Goal: Task Accomplishment & Management: Complete application form

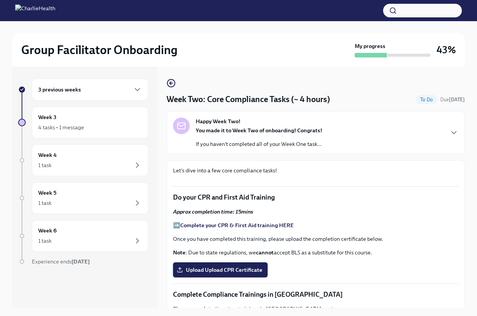
scroll to position [378, 0]
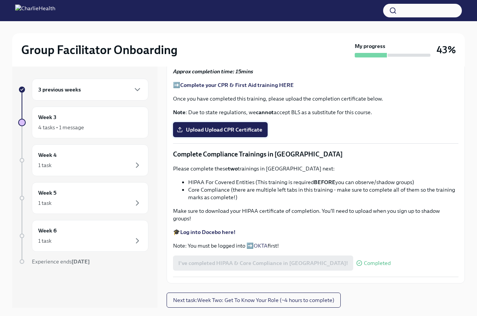
click at [223, 133] on span "Upload Upload CPR Certificate" at bounding box center [220, 130] width 84 height 8
click at [0, 0] on input "Upload Upload CPR Certificate" at bounding box center [0, 0] width 0 height 0
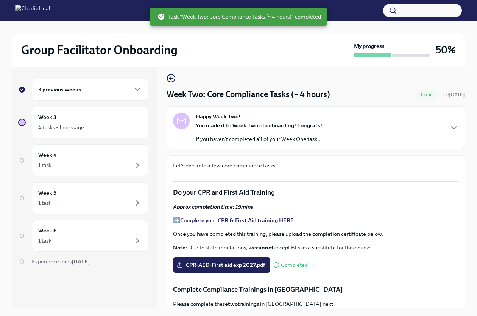
scroll to position [0, 0]
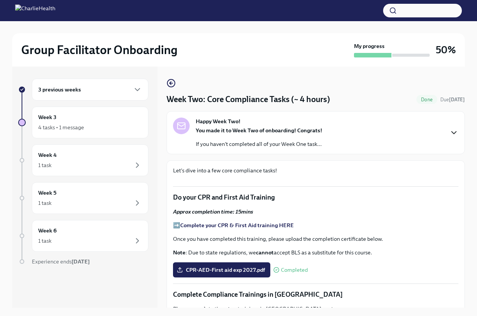
click at [449, 132] on icon "button" at bounding box center [453, 132] width 9 height 9
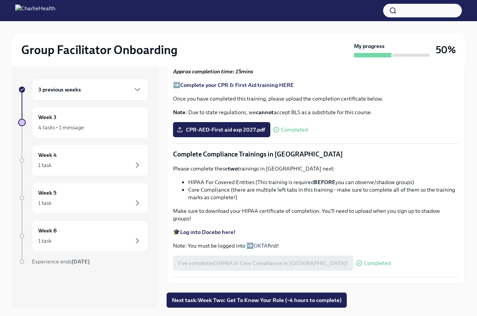
scroll to position [660, 0]
click at [258, 302] on span "Next task : Week Two: Get To Know Your Role (~4 hours to complete)" at bounding box center [256, 300] width 169 height 8
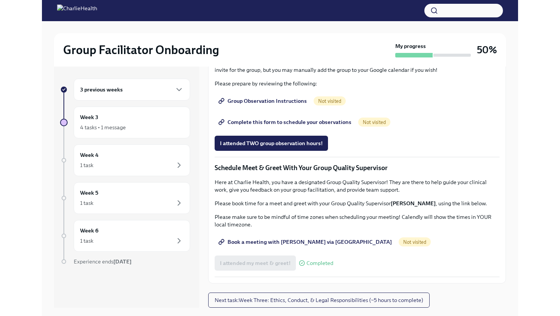
scroll to position [870, 0]
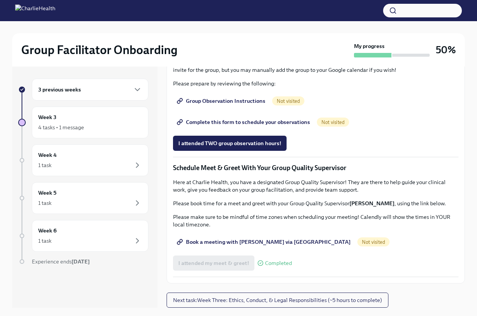
click at [240, 246] on span "Book a meeting with [PERSON_NAME] via [GEOGRAPHIC_DATA]" at bounding box center [264, 242] width 172 height 8
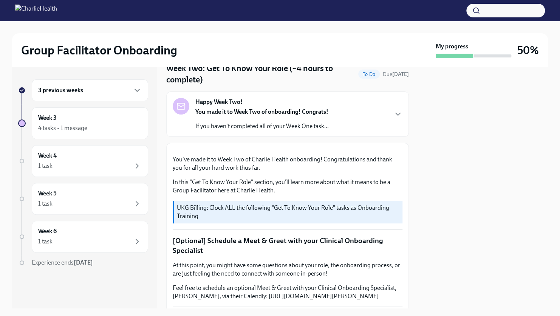
scroll to position [0, 0]
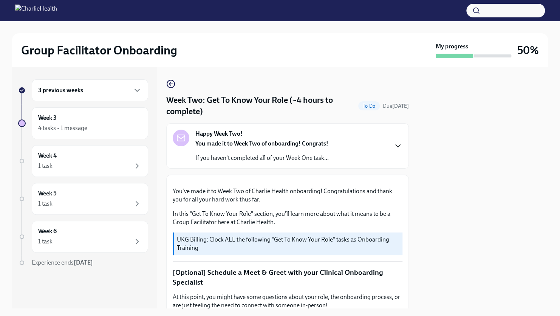
click at [395, 147] on icon "button" at bounding box center [398, 145] width 9 height 9
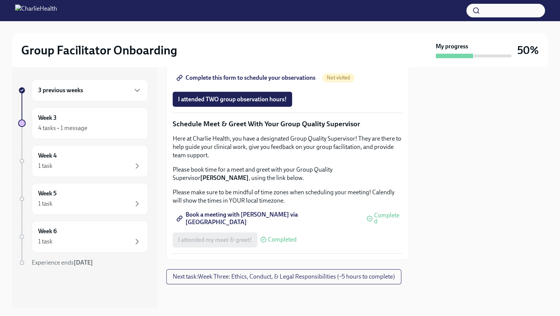
scroll to position [890, 0]
click at [236, 61] on span "Group Observation Instructions" at bounding box center [223, 57] width 91 height 8
click at [322, 276] on span "Next task : Week Three: Ethics, Conduct, & Legal Responsibilities (~5 hours to …" at bounding box center [284, 277] width 222 height 8
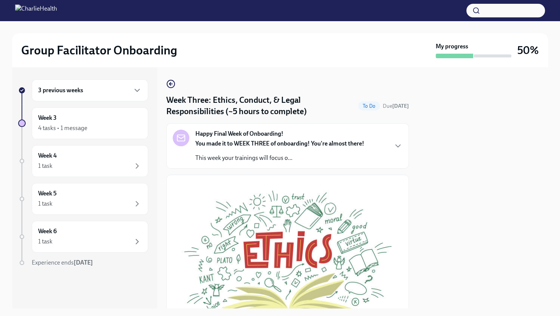
click at [96, 90] on div "3 previous weeks" at bounding box center [90, 90] width 104 height 9
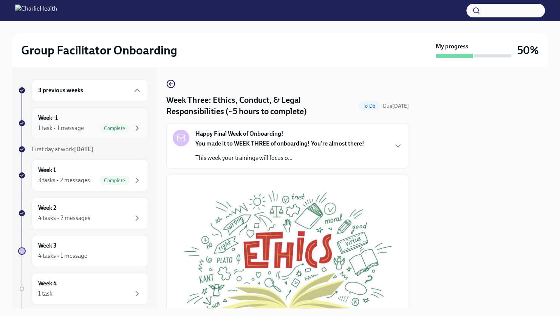
click at [87, 130] on div "1 task • 1 message Complete" at bounding box center [90, 128] width 104 height 9
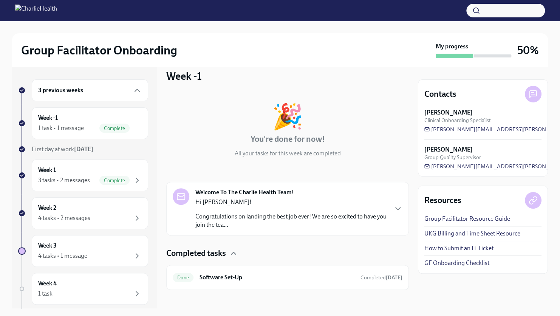
scroll to position [15, 0]
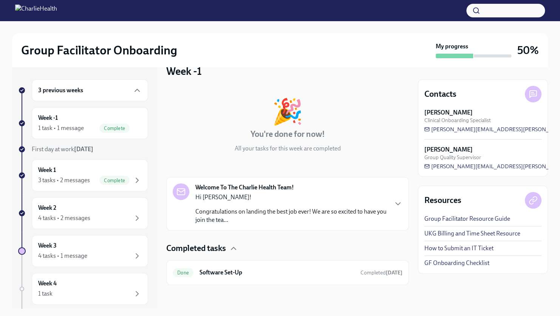
click at [387, 205] on div "Welcome To The Charlie Health Team! Hi [PERSON_NAME]! Congratulations on landin…" at bounding box center [288, 203] width 230 height 41
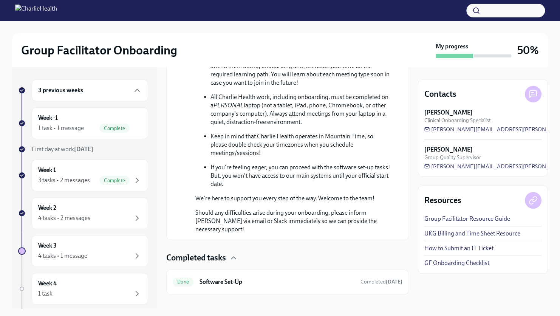
scroll to position [433, 0]
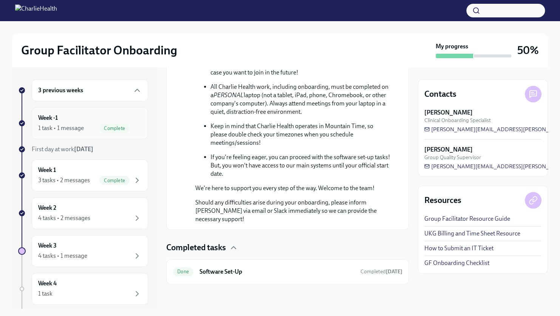
click at [81, 116] on div "Week -1 1 task • 1 message Complete" at bounding box center [90, 123] width 104 height 19
drag, startPoint x: 83, startPoint y: 170, endPoint x: 88, endPoint y: 168, distance: 5.4
click at [83, 170] on div "Week 1 3 tasks • 2 messages Complete" at bounding box center [90, 175] width 104 height 19
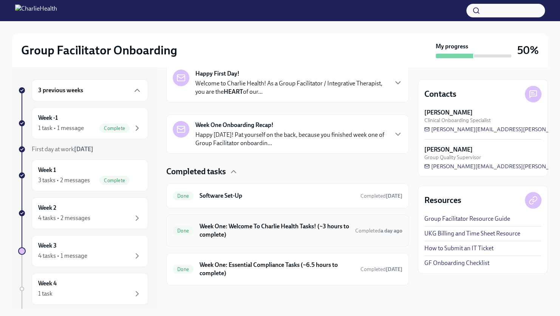
click at [300, 234] on h6 "Week One: Welcome To Charlie Health Tasks! (~3 hours to complete)" at bounding box center [275, 230] width 150 height 17
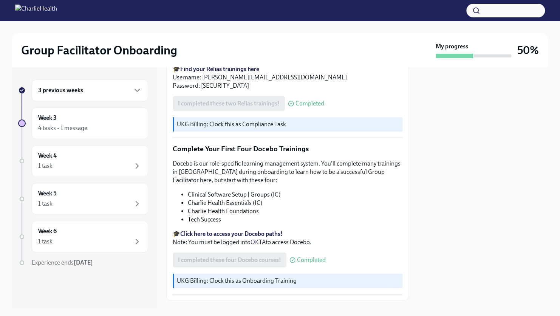
scroll to position [945, 0]
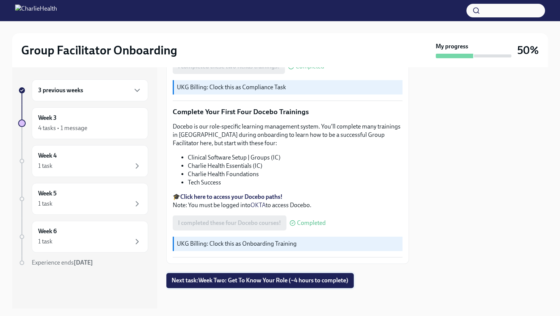
click at [294, 278] on span "Next task : Week Two: Get To Know Your Role (~4 hours to complete)" at bounding box center [260, 281] width 177 height 8
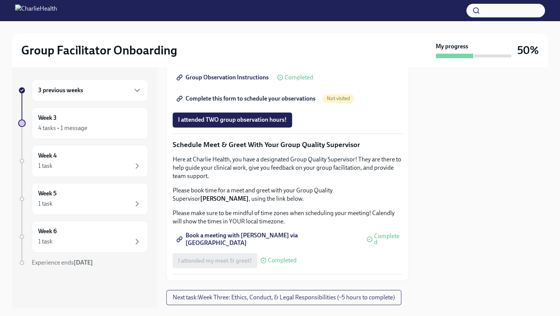
scroll to position [538, 0]
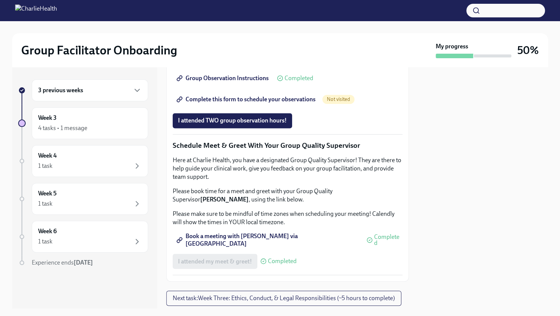
click at [476, 11] on button "button" at bounding box center [506, 11] width 79 height 14
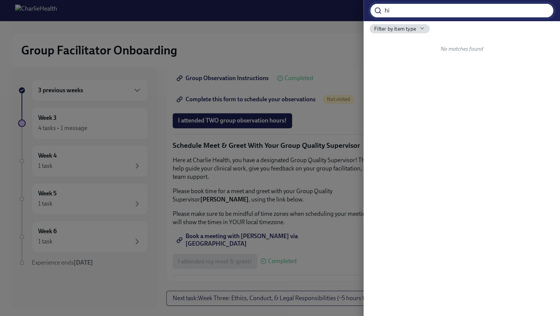
type input "h"
click at [351, 33] on div at bounding box center [280, 158] width 560 height 316
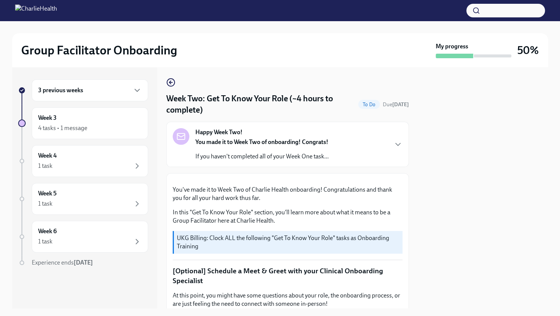
scroll to position [0, 0]
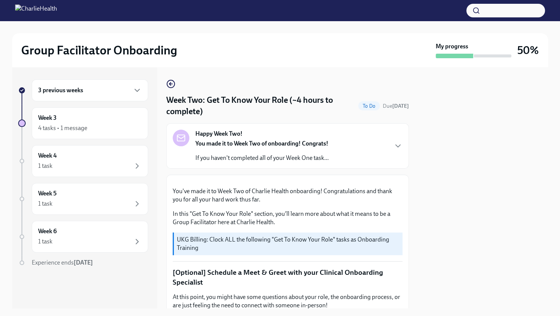
click at [114, 88] on div "3 previous weeks" at bounding box center [90, 90] width 104 height 9
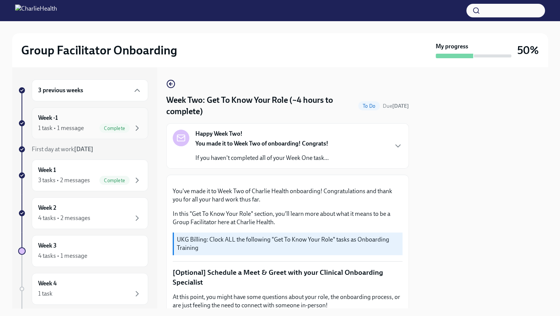
click at [81, 113] on div "Week -1 1 task • 1 message Complete" at bounding box center [90, 123] width 116 height 32
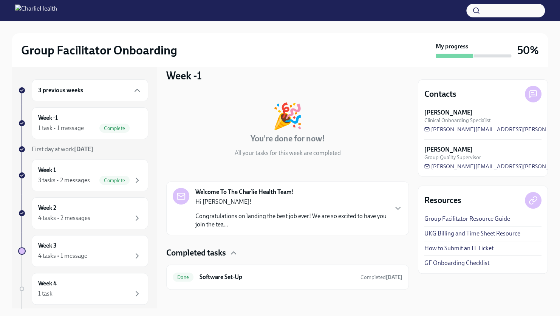
scroll to position [15, 0]
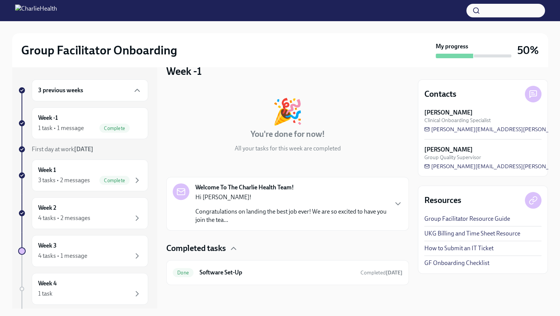
click at [386, 205] on div "Welcome To The Charlie Health Team! Hi [PERSON_NAME]! Congratulations on landin…" at bounding box center [288, 203] width 230 height 41
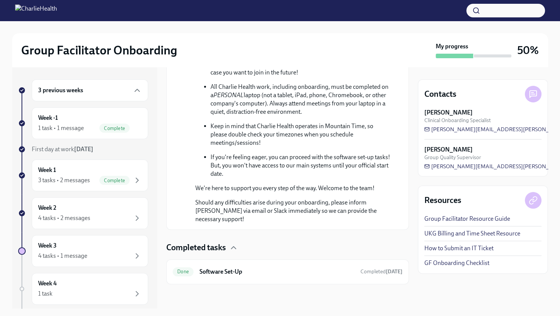
scroll to position [433, 0]
click at [75, 124] on div "1 task • 1 message" at bounding box center [61, 128] width 46 height 8
click at [78, 171] on div "Week 1 3 tasks • 2 messages Complete" at bounding box center [90, 175] width 104 height 19
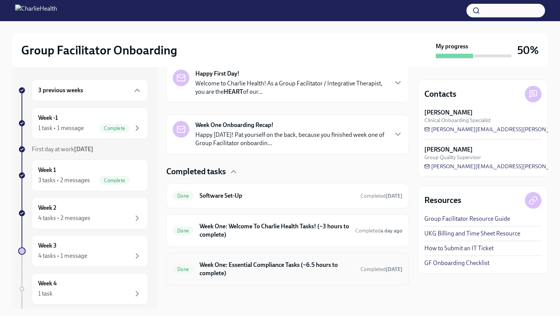
click at [288, 272] on h6 "Week One: Essential Compliance Tasks (~6.5 hours to complete)" at bounding box center [277, 269] width 155 height 17
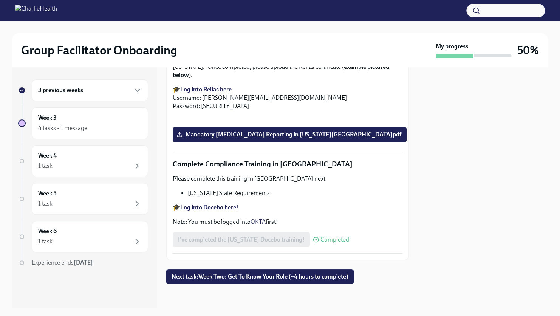
scroll to position [1629, 0]
click at [255, 278] on span "Next task : Week Two: Get To Know Your Role (~4 hours to complete)" at bounding box center [260, 277] width 177 height 8
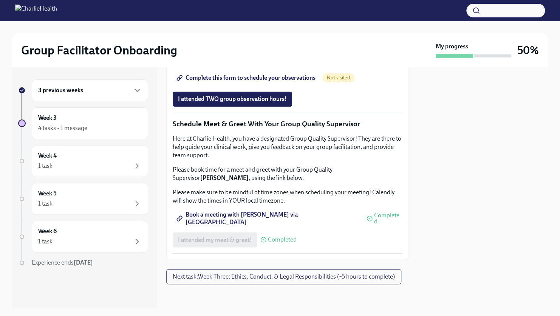
scroll to position [727, 0]
click at [289, 277] on span "Next task : Week Three: Ethics, Conduct, & Legal Responsibilities (~5 hours to …" at bounding box center [284, 277] width 222 height 8
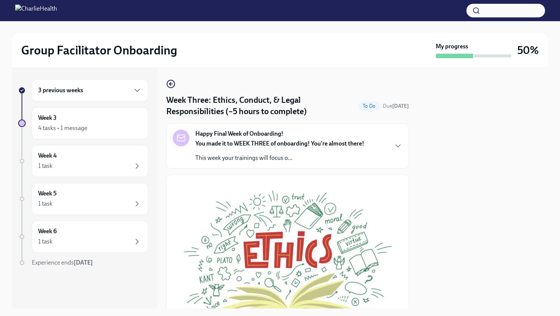
click at [127, 91] on div "3 previous weeks" at bounding box center [90, 90] width 104 height 9
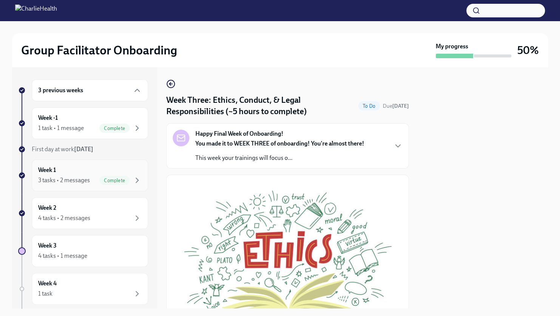
click at [80, 180] on div "3 tasks • 2 messages" at bounding box center [64, 180] width 52 height 8
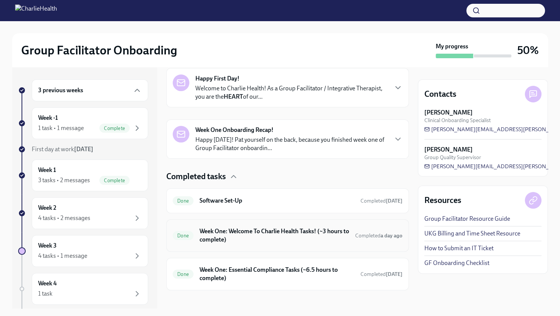
scroll to position [129, 0]
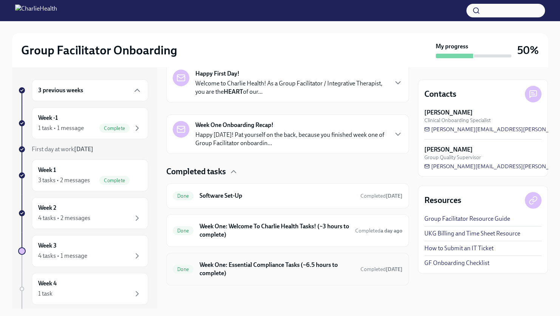
click at [344, 268] on div "Done Week One: Essential Compliance Tasks (~6.5 hours to complete) Completed [D…" at bounding box center [288, 269] width 230 height 20
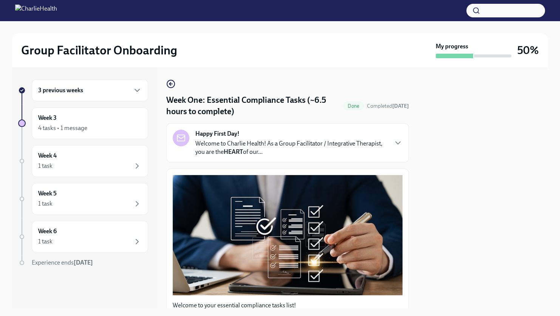
click at [387, 150] on div "Happy First Day! Welcome to Charlie Health! As a Group Facilitator / Integrativ…" at bounding box center [288, 143] width 230 height 26
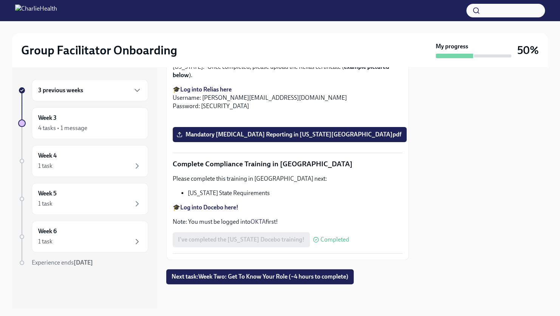
scroll to position [1963, 0]
click at [303, 275] on span "Next task : Week Two: Get To Know Your Role (~4 hours to complete)" at bounding box center [260, 277] width 177 height 8
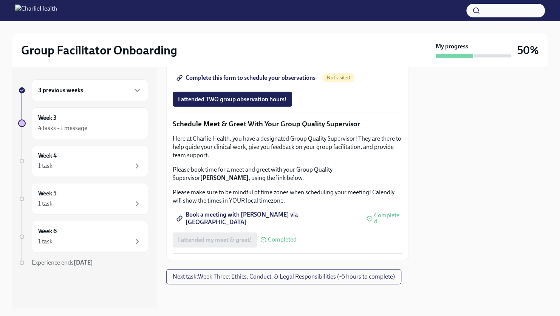
scroll to position [794, 0]
click at [260, 82] on span "Complete this form to schedule your observations" at bounding box center [247, 78] width 138 height 8
click at [265, 280] on span "Next task : Week Three: Ethics, Conduct, & Legal Responsibilities (~5 hours to …" at bounding box center [284, 277] width 222 height 8
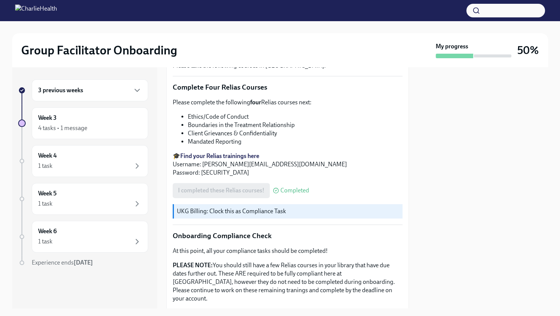
scroll to position [378, 0]
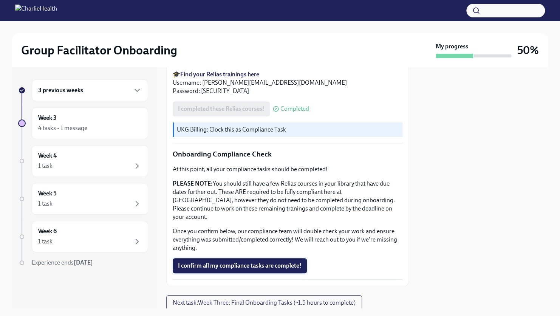
click at [254, 262] on span "I confirm all my compliance tasks are complete!" at bounding box center [240, 266] width 124 height 8
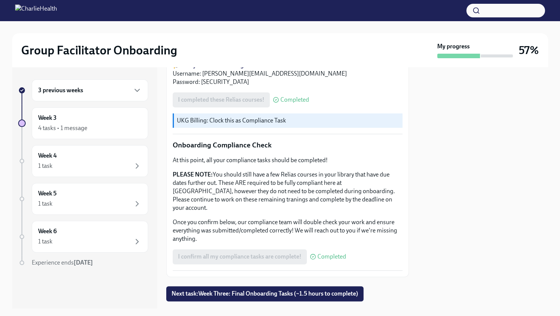
scroll to position [391, 0]
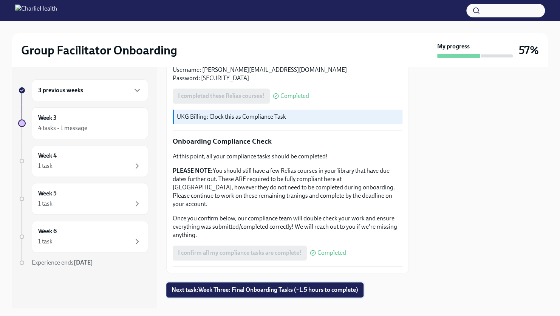
click at [287, 286] on span "Next task : Week Three: Final Onboarding Tasks (~1.5 hours to complete)" at bounding box center [265, 290] width 187 height 8
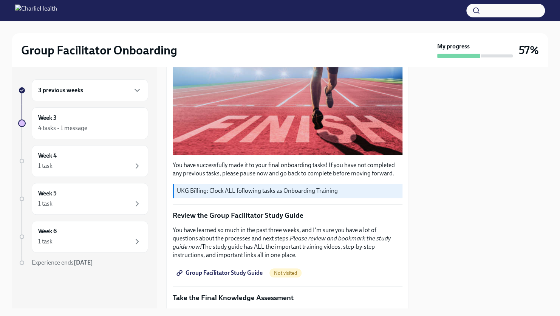
scroll to position [227, 0]
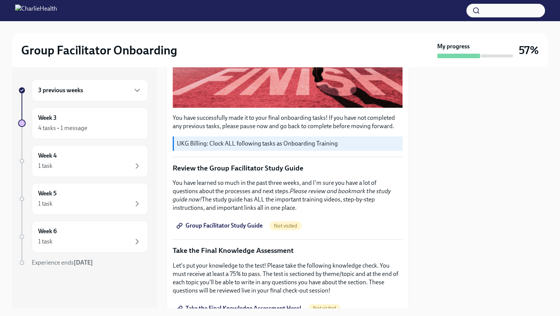
click at [288, 224] on span "Not visited" at bounding box center [286, 226] width 32 height 6
click at [217, 224] on span "Group Facilitator Study Guide" at bounding box center [220, 226] width 85 height 8
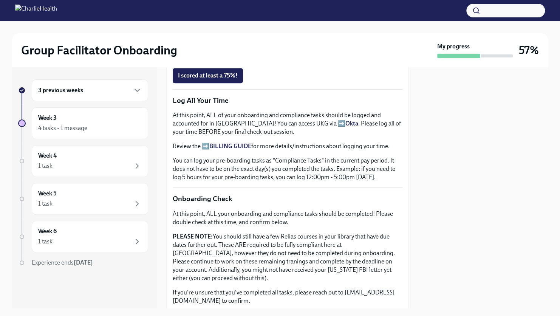
scroll to position [454, 0]
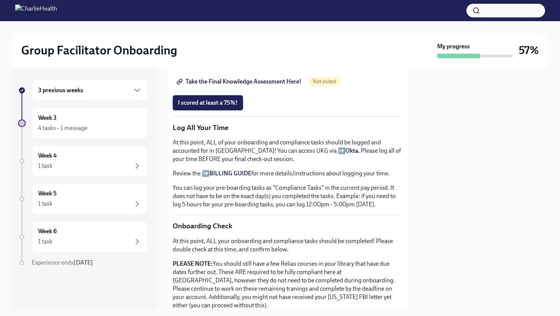
click at [215, 99] on span "I scored at least a 75%!" at bounding box center [208, 103] width 60 height 8
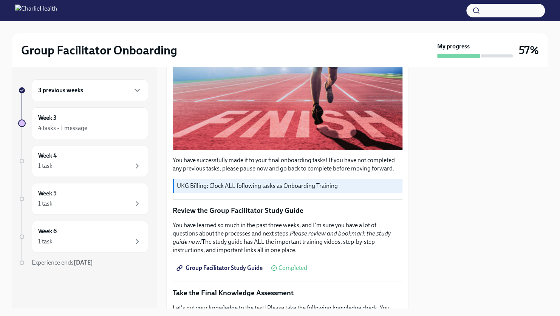
scroll to position [303, 0]
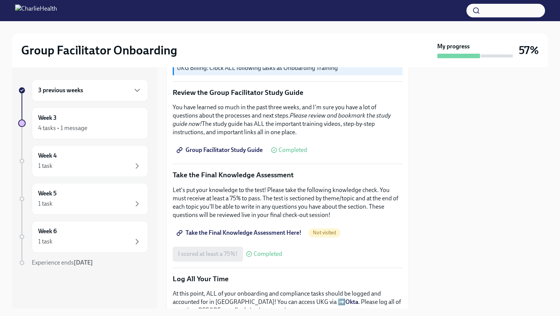
click at [223, 229] on span "Take the Final Knowledge Assessment Here!" at bounding box center [240, 233] width 124 height 8
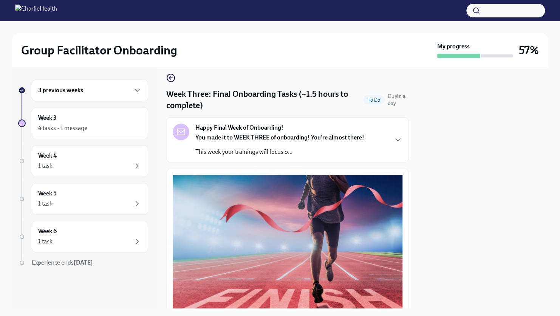
scroll to position [0, 0]
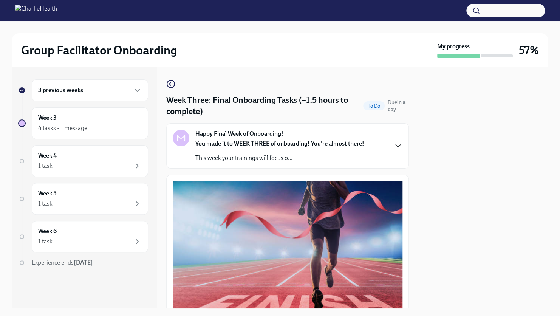
click at [394, 147] on icon "button" at bounding box center [398, 145] width 9 height 9
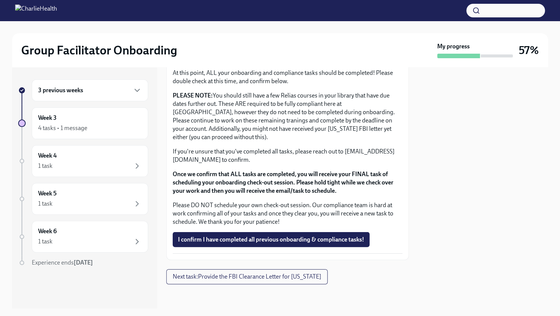
scroll to position [902, 0]
click at [127, 127] on div "4 tasks • 1 message" at bounding box center [90, 128] width 104 height 9
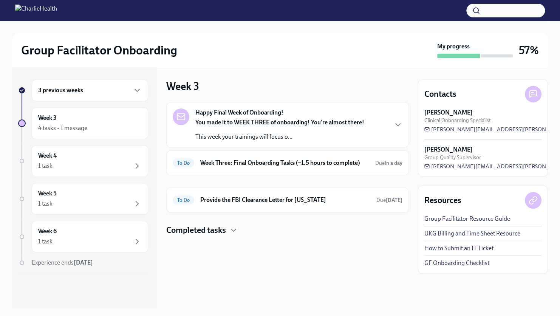
click at [388, 127] on div "Happy Final Week of Onboarding! You made it to WEEK THREE of onboarding! You're…" at bounding box center [288, 125] width 230 height 33
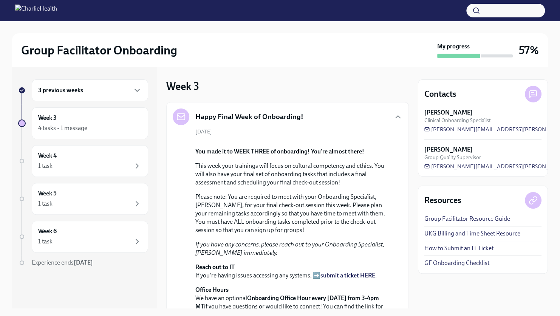
click at [394, 120] on icon "button" at bounding box center [398, 116] width 9 height 9
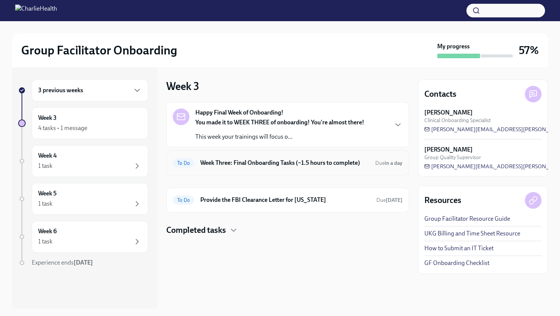
click at [351, 166] on h6 "Week Three: Final Onboarding Tasks (~1.5 hours to complete)" at bounding box center [284, 163] width 169 height 8
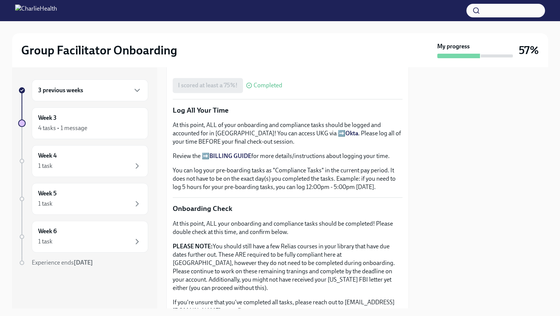
scroll to position [466, 0]
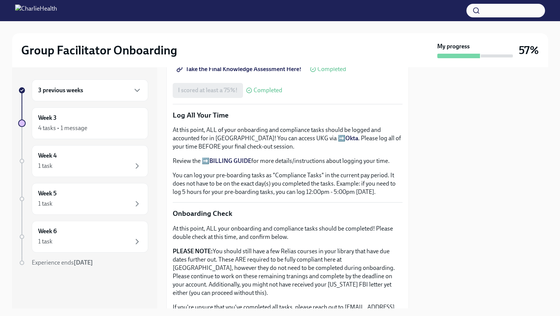
click at [230, 158] on strong "BILLING GUIDE" at bounding box center [231, 160] width 42 height 7
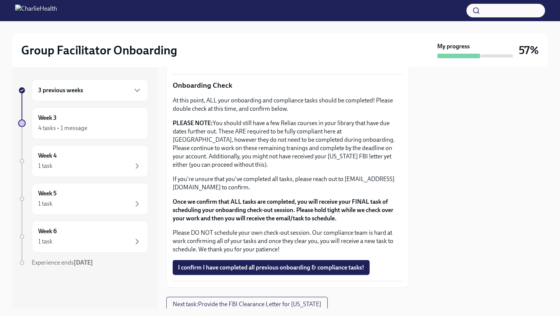
scroll to position [618, 0]
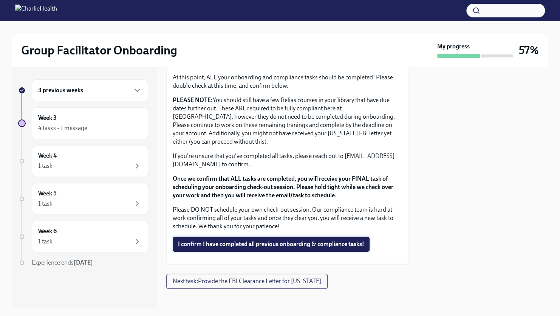
click at [268, 241] on span "I confirm I have completed all previous onboarding & compliance tasks!" at bounding box center [271, 245] width 186 height 8
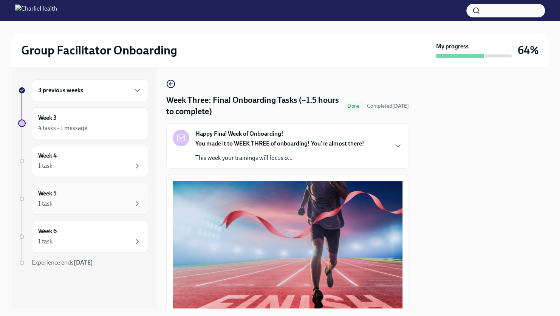
click at [129, 204] on div "1 task" at bounding box center [90, 203] width 104 height 9
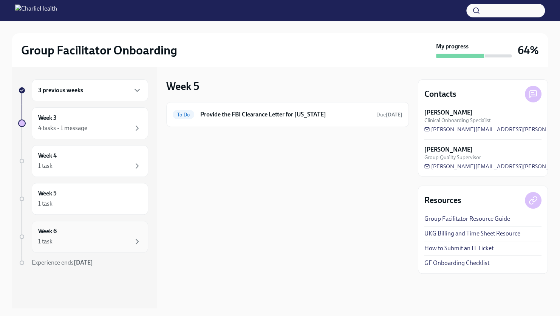
click at [123, 242] on div "1 task" at bounding box center [90, 241] width 104 height 9
click at [87, 201] on div "1 task" at bounding box center [90, 203] width 104 height 9
click at [104, 125] on div "4 tasks • 1 message" at bounding box center [90, 128] width 104 height 9
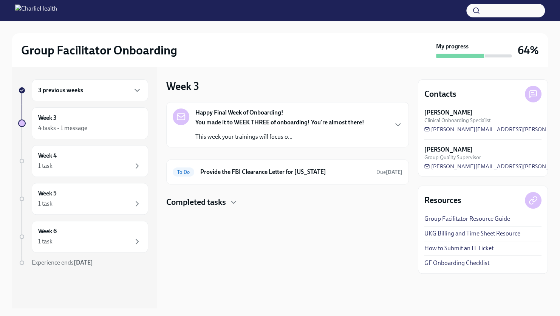
click at [92, 95] on div "3 previous weeks" at bounding box center [90, 90] width 116 height 22
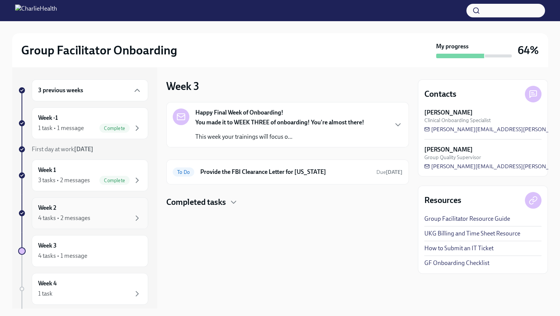
click at [118, 214] on div "4 tasks • 2 messages" at bounding box center [90, 218] width 104 height 9
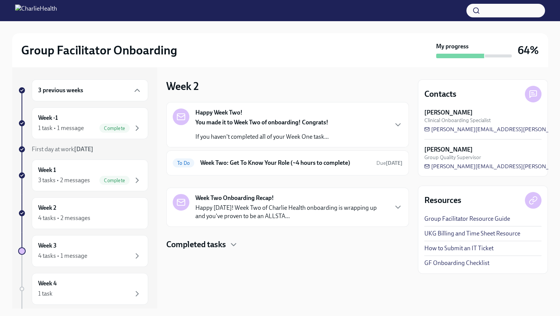
click at [400, 123] on icon "button" at bounding box center [398, 124] width 9 height 9
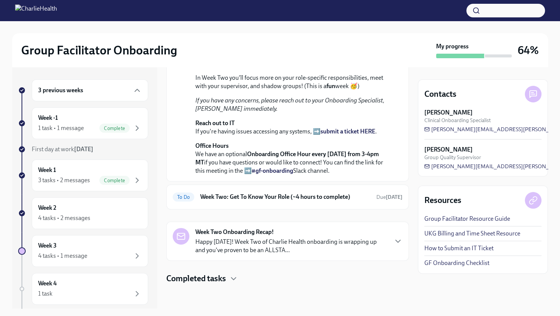
scroll to position [204, 0]
click at [326, 200] on h6 "Week Two: Get To Know Your Role (~4 hours to complete)" at bounding box center [285, 197] width 170 height 8
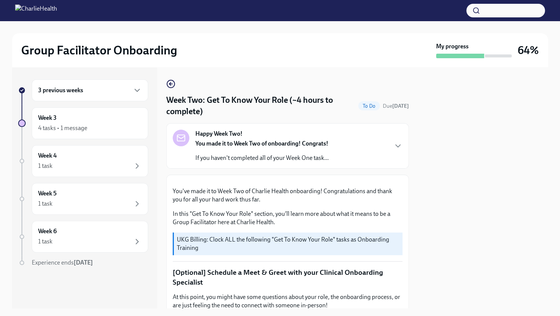
click at [142, 89] on div "3 previous weeks" at bounding box center [90, 90] width 116 height 22
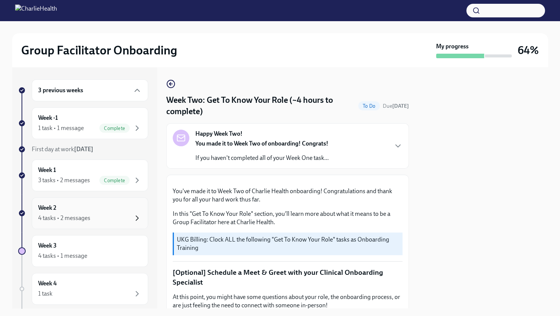
click at [133, 218] on icon "button" at bounding box center [137, 218] width 9 height 9
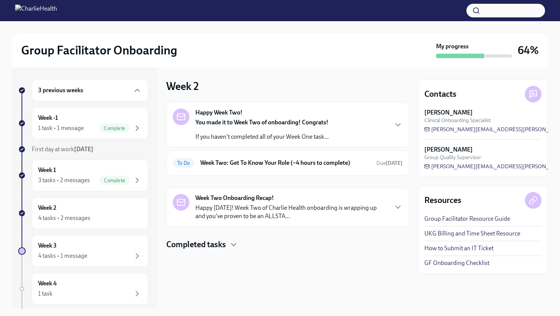
click at [374, 206] on p "Happy [DATE]! Week Two of Charlie Health onboarding is wrapping up and you've p…" at bounding box center [292, 212] width 192 height 17
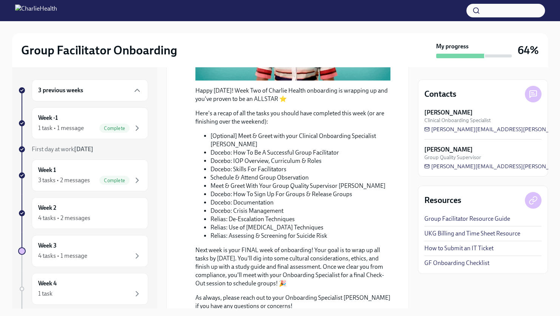
scroll to position [308, 0]
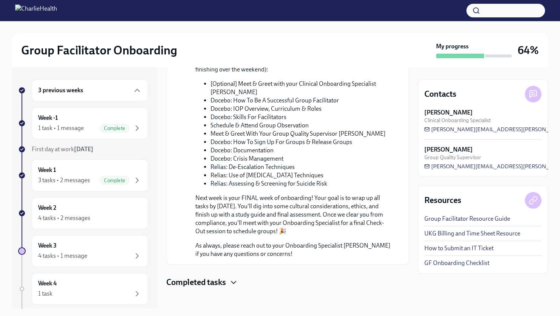
click at [236, 278] on icon "button" at bounding box center [233, 282] width 9 height 9
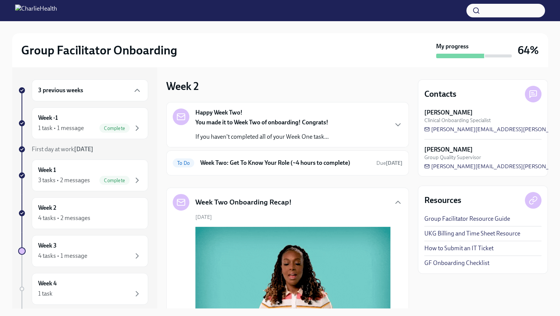
scroll to position [0, 0]
click at [394, 203] on icon "button" at bounding box center [398, 202] width 9 height 9
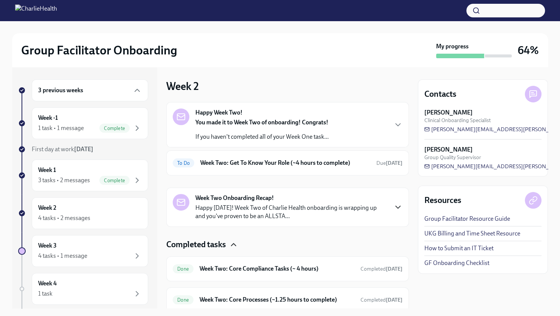
click at [380, 132] on div "Happy Week Two! You made it to Week Two of onboarding! Congrats! If you haven't…" at bounding box center [288, 125] width 230 height 33
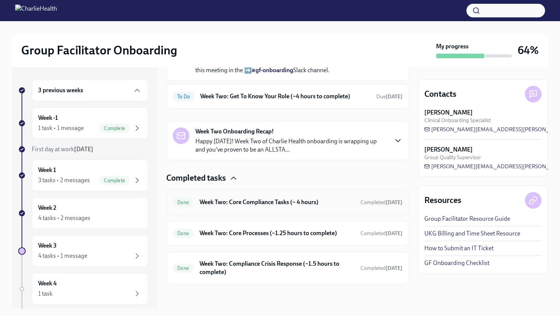
scroll to position [191, 0]
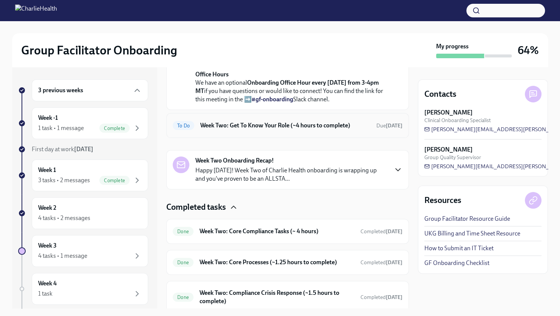
click at [295, 130] on h6 "Week Two: Get To Know Your Role (~4 hours to complete)" at bounding box center [285, 125] width 170 height 8
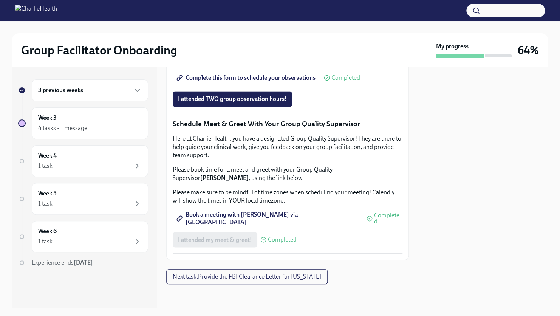
scroll to position [727, 0]
click at [102, 127] on div "4 tasks • 1 message" at bounding box center [90, 128] width 104 height 9
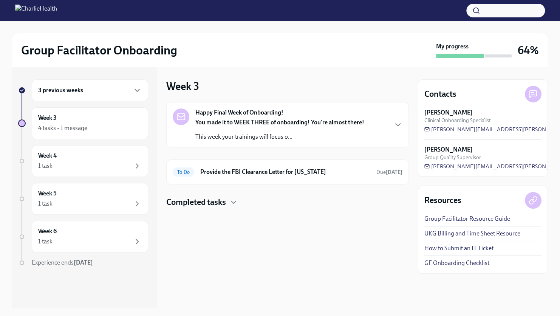
click at [329, 141] on div "Happy Final Week of Onboarding! You made it to WEEK THREE of onboarding! You're…" at bounding box center [287, 124] width 243 height 45
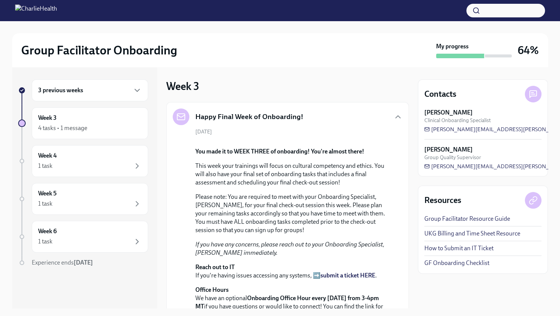
drag, startPoint x: 104, startPoint y: 91, endPoint x: 109, endPoint y: 93, distance: 5.4
click at [105, 91] on div "3 previous weeks" at bounding box center [90, 90] width 104 height 9
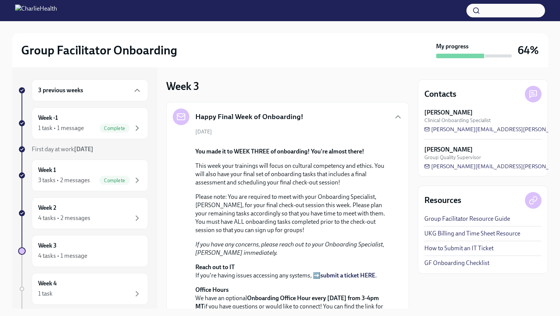
click at [133, 91] on icon "button" at bounding box center [137, 90] width 9 height 9
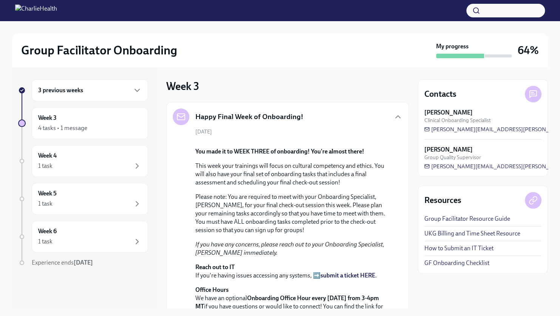
click at [142, 86] on div "3 previous weeks" at bounding box center [90, 90] width 116 height 22
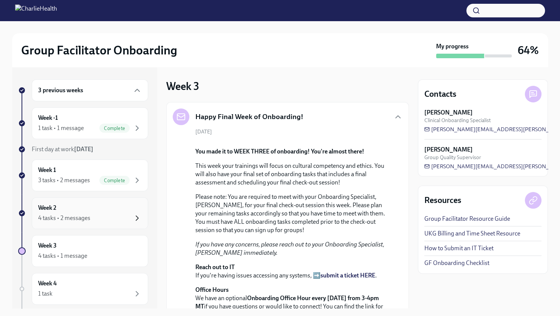
click at [133, 216] on icon "button" at bounding box center [137, 218] width 9 height 9
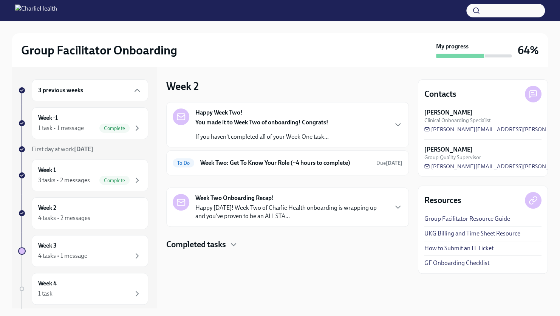
click at [263, 205] on p "Happy [DATE]! Week Two of Charlie Health onboarding is wrapping up and you've p…" at bounding box center [292, 212] width 192 height 17
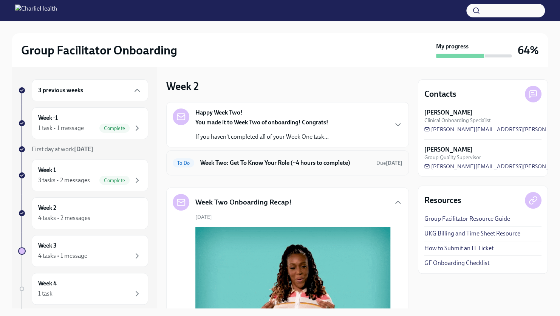
click at [244, 166] on h6 "Week Two: Get To Know Your Role (~4 hours to complete)" at bounding box center [285, 163] width 170 height 8
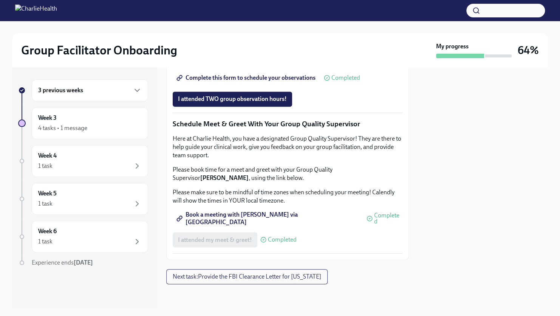
scroll to position [727, 0]
click at [137, 123] on div "Week 3 4 tasks • 1 message" at bounding box center [90, 123] width 104 height 19
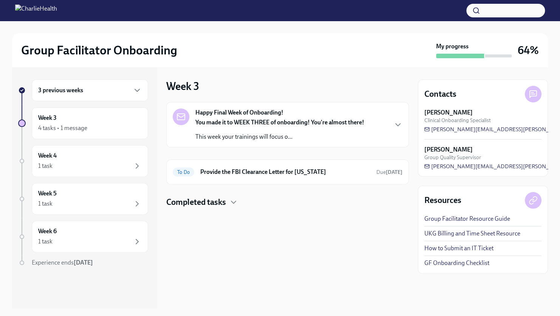
click at [143, 92] on div "3 previous weeks" at bounding box center [90, 90] width 116 height 22
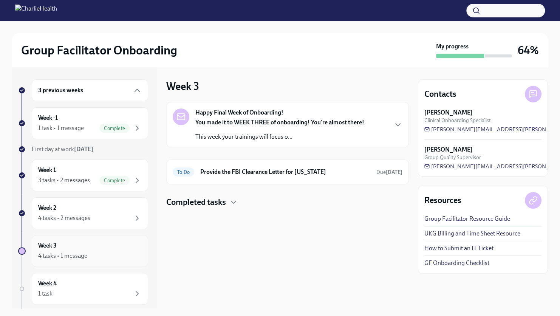
click at [133, 257] on icon "button" at bounding box center [137, 255] width 9 height 9
click at [100, 245] on div "Week 3 4 tasks • 1 message" at bounding box center [90, 251] width 104 height 19
click at [108, 222] on div "4 tasks • 2 messages" at bounding box center [90, 218] width 104 height 9
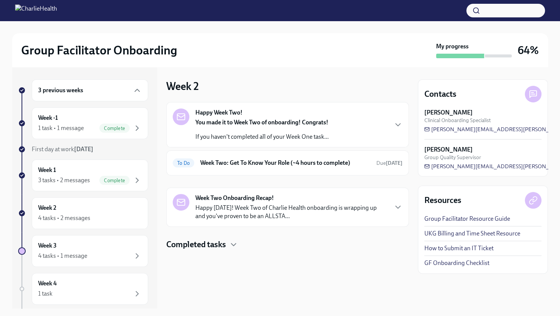
click at [228, 245] on div "Completed tasks" at bounding box center [287, 244] width 243 height 11
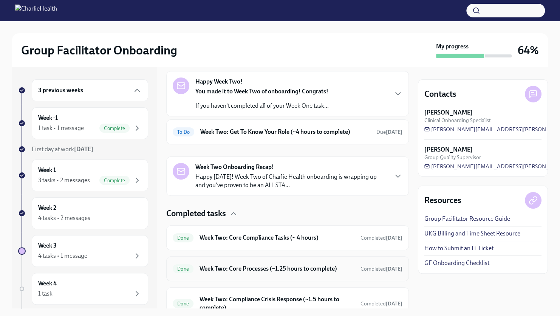
scroll to position [65, 0]
